Goal: Find specific page/section: Find specific page/section

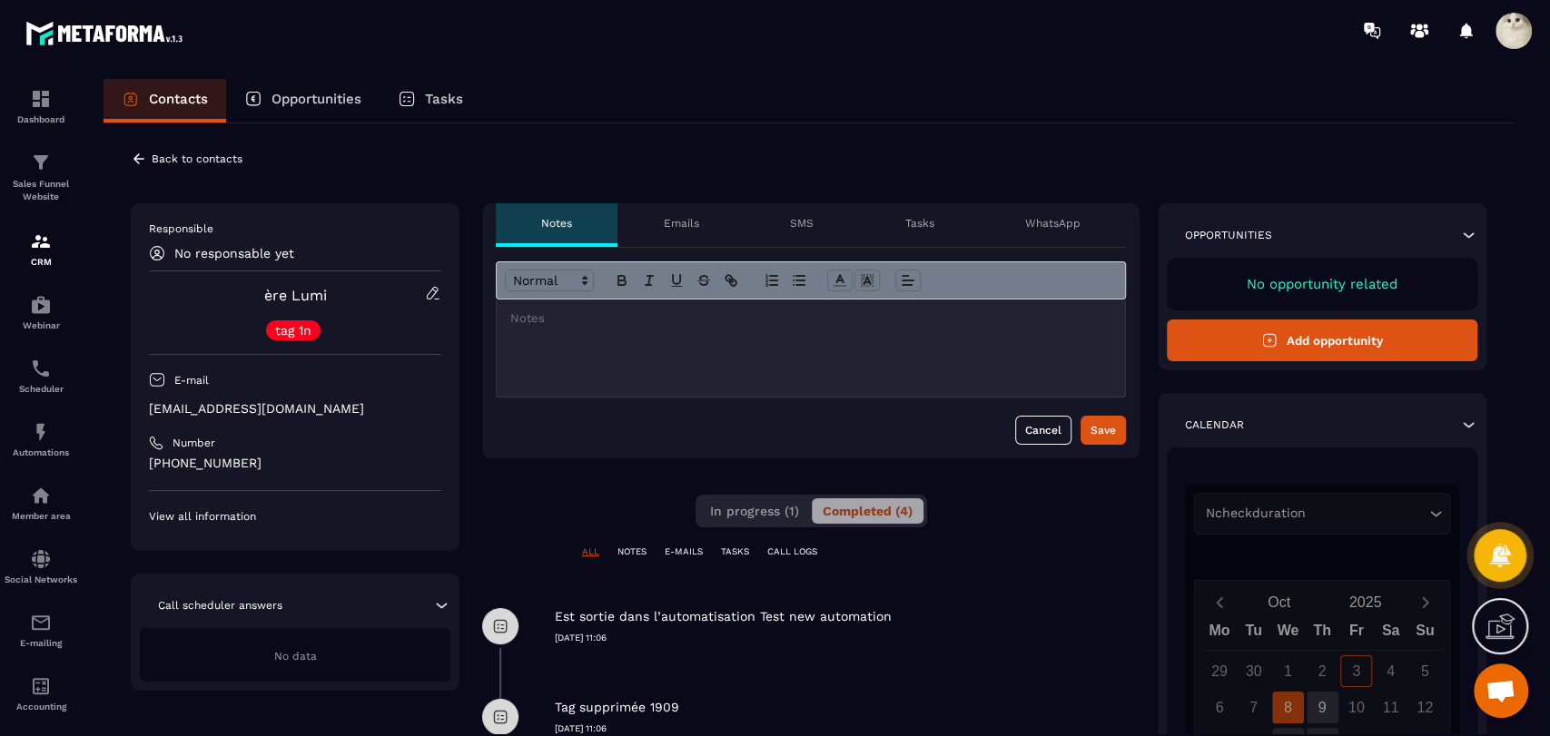
click at [134, 158] on icon at bounding box center [138, 158] width 11 height 10
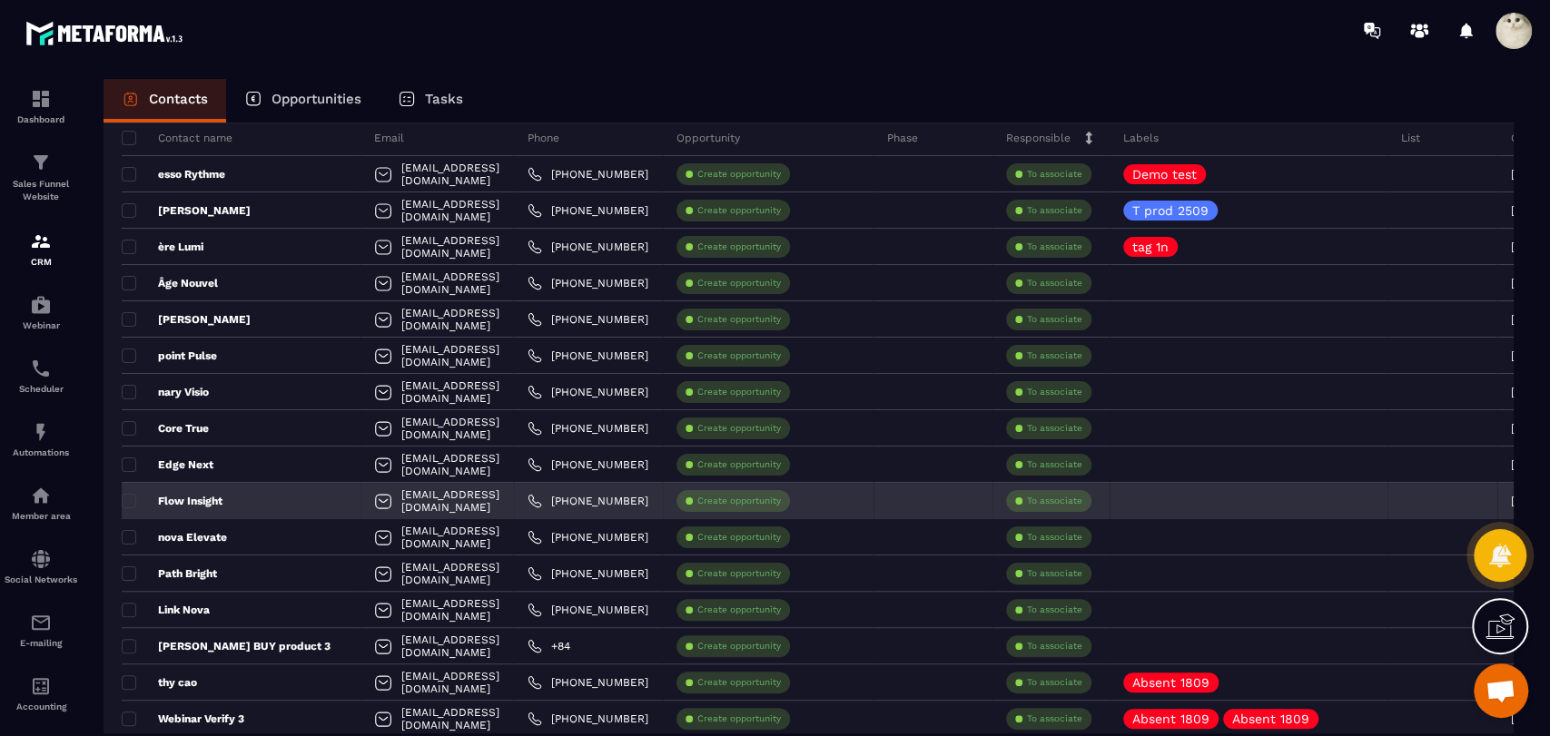
scroll to position [124, 0]
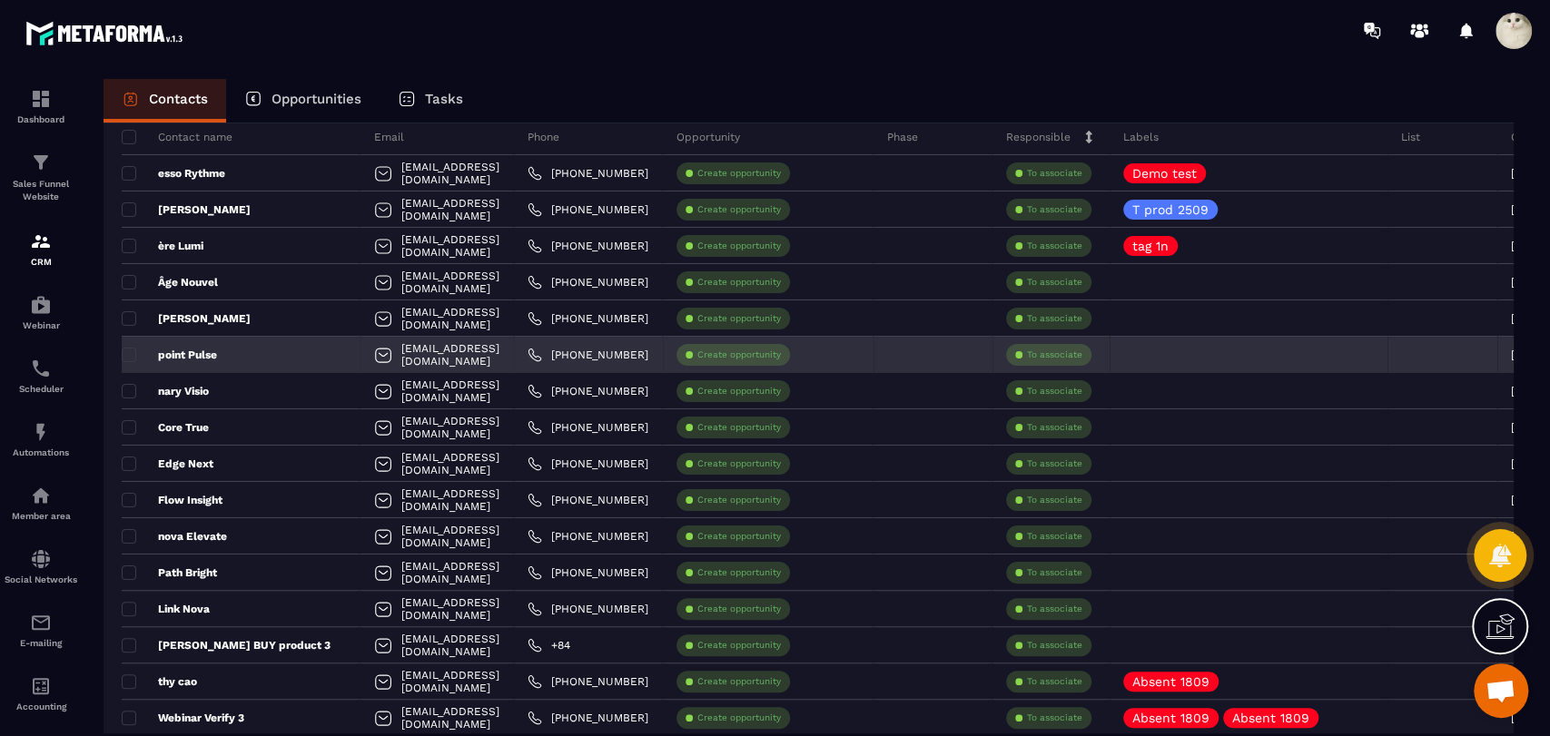
click at [193, 344] on div "point Pulse" at bounding box center [241, 355] width 239 height 36
